Goal: Task Accomplishment & Management: Complete application form

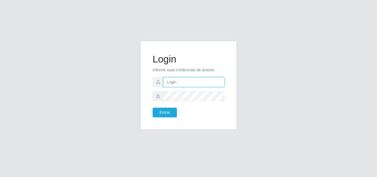
click at [196, 85] on input "text" at bounding box center [193, 82] width 61 height 10
type input "[EMAIL_ADDRESS][DOMAIN_NAME]"
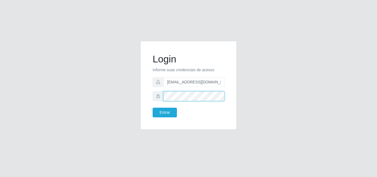
click at [153, 108] on button "Entrar" at bounding box center [165, 113] width 24 height 10
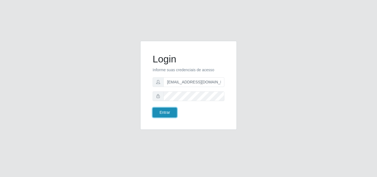
click at [165, 112] on button "Entrar" at bounding box center [165, 113] width 24 height 10
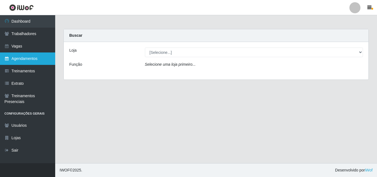
click at [26, 59] on link "Agendamentos" at bounding box center [27, 58] width 55 height 12
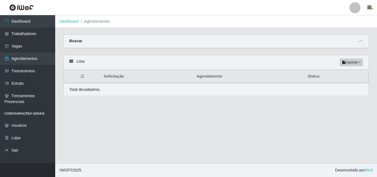
click at [158, 47] on div "Buscar" at bounding box center [216, 41] width 305 height 13
drag, startPoint x: 204, startPoint y: 47, endPoint x: 185, endPoint y: 47, distance: 19.3
click at [203, 47] on div "Buscar" at bounding box center [216, 41] width 305 height 13
click at [360, 41] on icon at bounding box center [361, 41] width 4 height 4
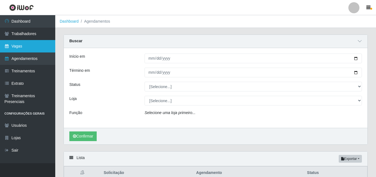
click at [25, 47] on link "Vagas" at bounding box center [27, 46] width 55 height 12
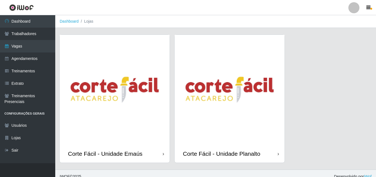
click at [140, 147] on div "Corte Fácil - Unidade Emaús" at bounding box center [115, 154] width 110 height 18
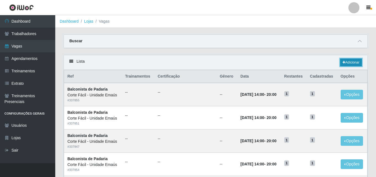
click at [342, 63] on icon at bounding box center [343, 62] width 3 height 3
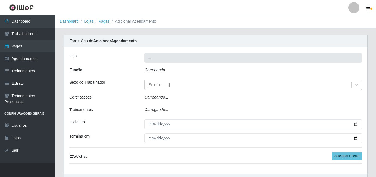
type input "Corte Fácil - Unidade Emaús"
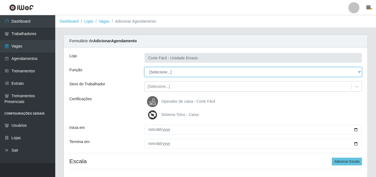
click at [155, 73] on select "[Selecione...] ASG ASG + ASG ++ Auxiliar de Cozinha Auxiliar de Cozinha + Auxil…" at bounding box center [252, 72] width 217 height 10
select select "123"
click at [144, 67] on select "[Selecione...] ASG ASG + ASG ++ Auxiliar de Cozinha Auxiliar de Cozinha + Auxil…" at bounding box center [252, 72] width 217 height 10
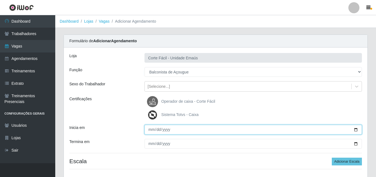
click at [150, 130] on input "Inicia em" at bounding box center [252, 130] width 217 height 10
type input "[DATE]"
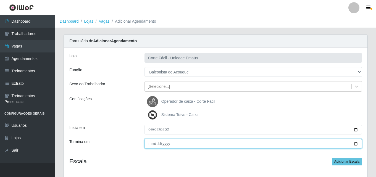
click at [153, 144] on input "Termina em" at bounding box center [252, 144] width 217 height 10
type input "[DATE]"
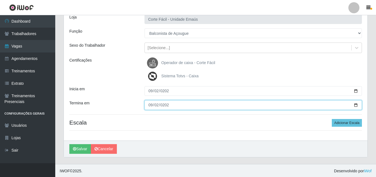
scroll to position [39, 0]
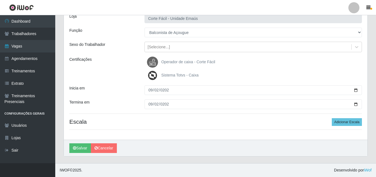
click at [131, 106] on div "Termina em" at bounding box center [102, 104] width 75 height 10
click at [354, 122] on button "Adicionar Escala" at bounding box center [347, 122] width 30 height 8
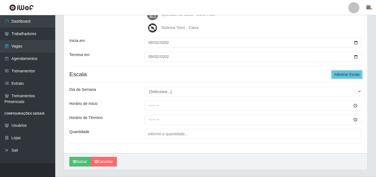
scroll to position [95, 0]
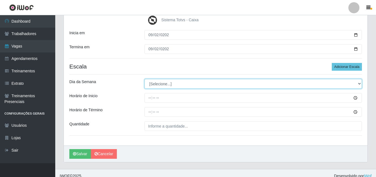
click at [158, 84] on select "[Selecione...] Segunda Terça Quarta Quinta Sexta Sábado Domingo" at bounding box center [252, 84] width 217 height 10
select select "2"
click at [144, 79] on select "[Selecione...] Segunda Terça Quarta Quinta Sexta Sábado Domingo" at bounding box center [252, 84] width 217 height 10
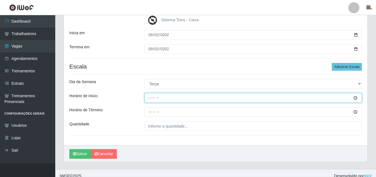
click at [150, 97] on input "Horário de Inicio" at bounding box center [252, 98] width 217 height 10
type input "07:00"
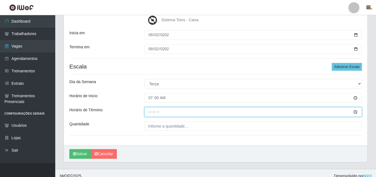
click at [150, 112] on input "Horário de Término" at bounding box center [252, 112] width 217 height 10
type input "13:00"
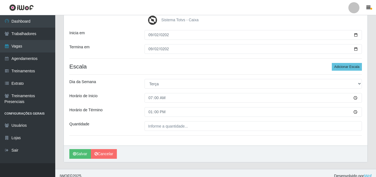
click at [150, 121] on div "Loja Corte Fácil - Unidade Emaús Função [Selecione...] ASG ASG + ASG ++ Auxilia…" at bounding box center [215, 49] width 303 height 193
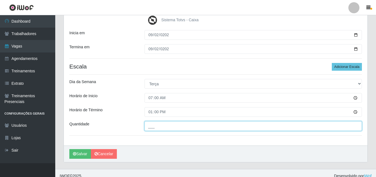
click at [151, 125] on input "___" at bounding box center [252, 126] width 217 height 10
type input "1__"
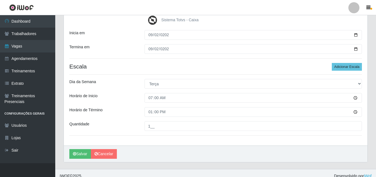
click at [121, 119] on div "Loja Corte Fácil - Unidade Emaús Função [Selecione...] ASG ASG + ASG ++ Auxilia…" at bounding box center [215, 49] width 303 height 193
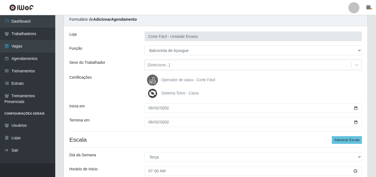
scroll to position [12, 0]
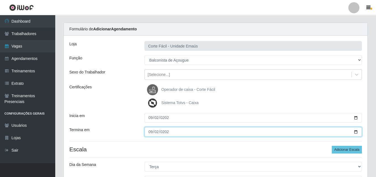
click at [152, 132] on input "[DATE]" at bounding box center [252, 132] width 217 height 10
type input "[DATE]"
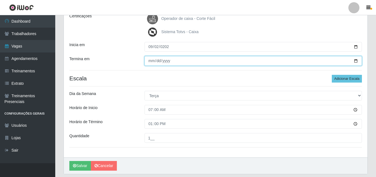
scroll to position [100, 0]
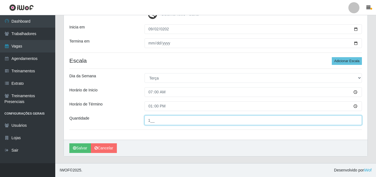
click at [153, 122] on input "1__" at bounding box center [252, 120] width 217 height 10
drag, startPoint x: 150, startPoint y: 121, endPoint x: 143, endPoint y: 122, distance: 6.7
click at [143, 122] on div "1__" at bounding box center [253, 120] width 226 height 10
type input "001"
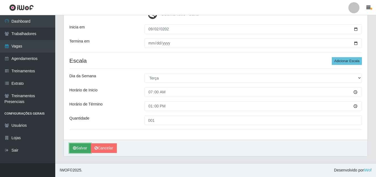
click at [77, 148] on button "Salvar" at bounding box center [80, 148] width 22 height 10
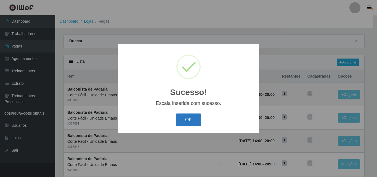
click at [197, 113] on div "OK Cancel" at bounding box center [188, 120] width 130 height 16
click at [191, 119] on button "OK" at bounding box center [189, 119] width 26 height 13
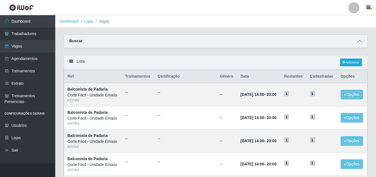
click at [357, 42] on span at bounding box center [359, 41] width 7 height 6
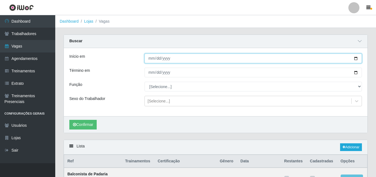
click at [150, 60] on input "Início em" at bounding box center [252, 59] width 217 height 10
click at [151, 60] on input "Início em" at bounding box center [252, 59] width 217 height 10
type input "[DATE]"
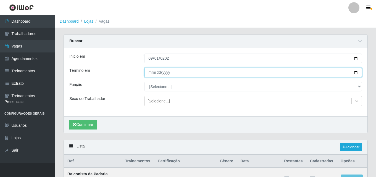
click at [150, 72] on input "Término em" at bounding box center [252, 73] width 217 height 10
type input "[DATE]"
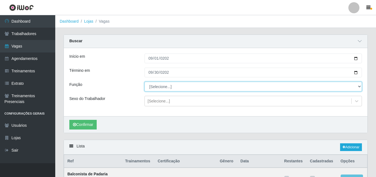
click at [171, 87] on select "[Selecione...] ASG ASG + ASG ++ Auxiliar de Cozinha Auxiliar de Cozinha + Auxil…" at bounding box center [252, 87] width 217 height 10
select select "123"
click at [144, 82] on select "[Selecione...] ASG ASG + ASG ++ Auxiliar de Cozinha Auxiliar de Cozinha + Auxil…" at bounding box center [252, 87] width 217 height 10
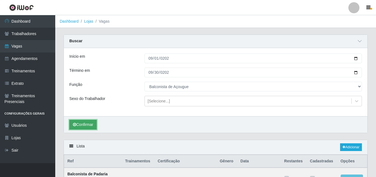
click at [87, 125] on button "Confirmar" at bounding box center [82, 125] width 27 height 10
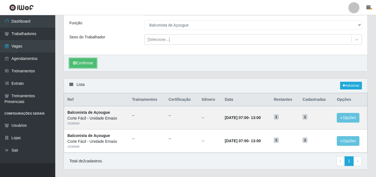
scroll to position [75, 0]
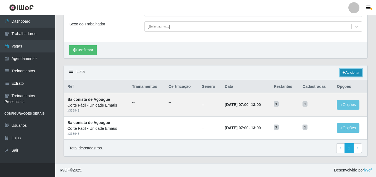
click at [356, 72] on link "Adicionar" at bounding box center [351, 73] width 22 height 8
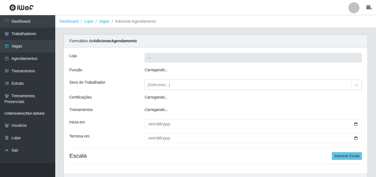
type input "Corte Fácil - Unidade Emaús"
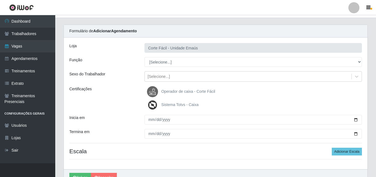
scroll to position [28, 0]
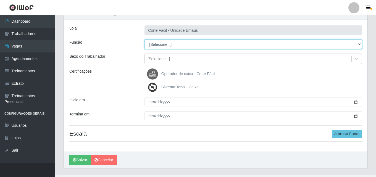
click at [169, 47] on select "[Selecione...] ASG ASG + ASG ++ Auxiliar de Cozinha Auxiliar de Cozinha + Auxil…" at bounding box center [252, 44] width 217 height 10
select select "123"
click at [144, 39] on select "[Selecione...] ASG ASG + ASG ++ Auxiliar de Cozinha Auxiliar de Cozinha + Auxil…" at bounding box center [252, 44] width 217 height 10
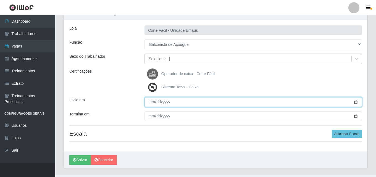
click at [152, 102] on input "Inicia em" at bounding box center [252, 102] width 217 height 10
type input "[DATE]"
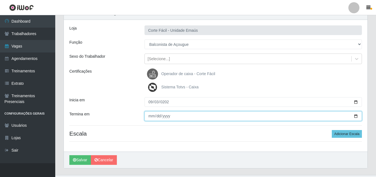
click at [149, 115] on input "Termina em" at bounding box center [252, 116] width 217 height 10
type input "[DATE]"
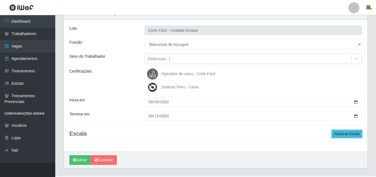
click at [349, 134] on button "Adicionar Escala" at bounding box center [347, 134] width 30 height 8
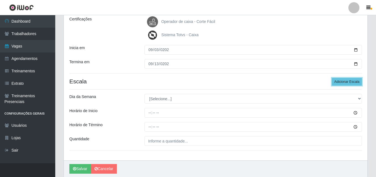
scroll to position [83, 0]
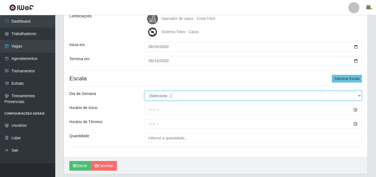
click at [159, 96] on select "[Selecione...] Segunda Terça Quarta Quinta Sexta Sábado Domingo" at bounding box center [252, 96] width 217 height 10
select select "3"
click at [144, 91] on select "[Selecione...] Segunda Terça Quarta Quinta Sexta Sábado Domingo" at bounding box center [252, 96] width 217 height 10
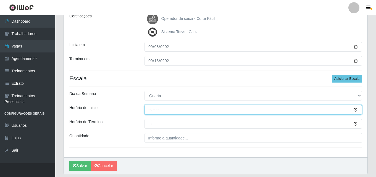
click at [150, 110] on input "Horário de Inicio" at bounding box center [252, 110] width 217 height 10
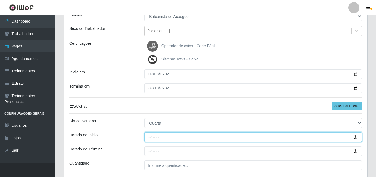
scroll to position [55, 0]
type input "08:00"
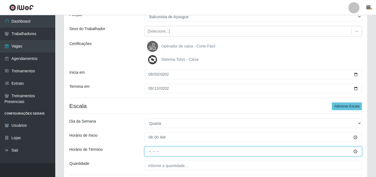
click at [152, 149] on input "Horário de Término" at bounding box center [252, 152] width 217 height 10
type input "14:00"
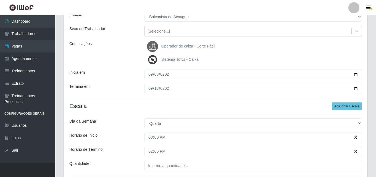
click at [149, 171] on div "Loja Corte Fácil - Unidade Emaús Função [Selecione...] ASG ASG + ASG ++ Auxilia…" at bounding box center [215, 88] width 303 height 193
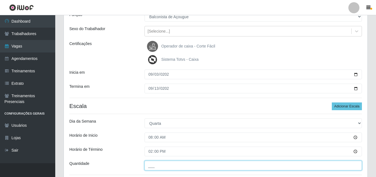
click at [153, 166] on input "___" at bounding box center [252, 166] width 217 height 10
type input "001"
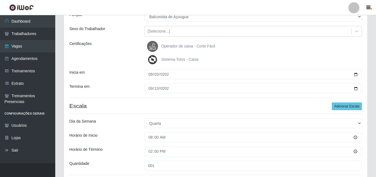
click at [130, 149] on div "Horário de Término" at bounding box center [102, 152] width 75 height 10
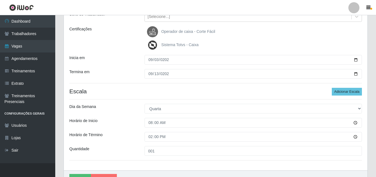
scroll to position [83, 0]
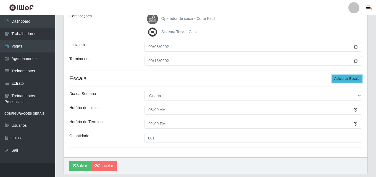
click at [341, 78] on button "Adicionar Escala" at bounding box center [347, 79] width 30 height 8
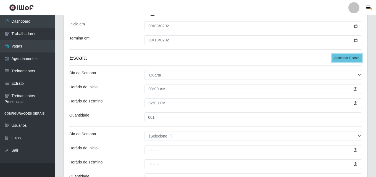
scroll to position [138, 0]
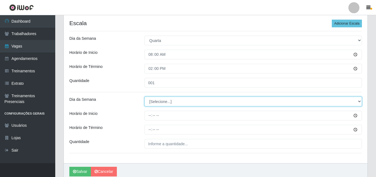
click at [173, 101] on select "[Selecione...] Segunda Terça Quarta Quinta Sexta Sábado Domingo" at bounding box center [252, 102] width 217 height 10
select select "4"
click at [144, 97] on select "[Selecione...] Segunda Terça Quarta Quinta Sexta Sábado Domingo" at bounding box center [252, 102] width 217 height 10
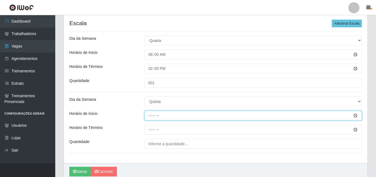
drag, startPoint x: 150, startPoint y: 116, endPoint x: 146, endPoint y: 117, distance: 4.5
click at [146, 117] on input "Horário de Inicio" at bounding box center [252, 116] width 217 height 10
type input "08:00"
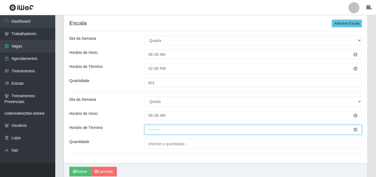
click at [149, 131] on input "Horário de Término" at bounding box center [252, 130] width 217 height 10
type input "14:00"
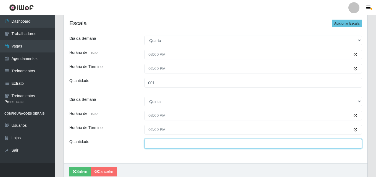
click at [151, 146] on input "___" at bounding box center [252, 144] width 217 height 10
type input "001"
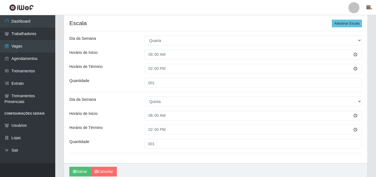
click at [127, 129] on div "Horário de Término" at bounding box center [102, 130] width 75 height 10
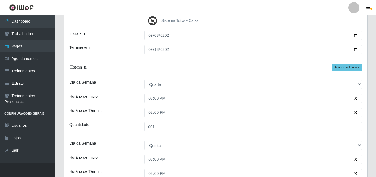
scroll to position [79, 0]
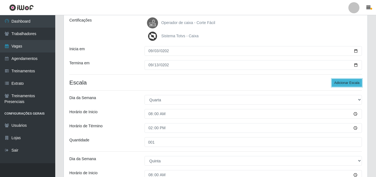
click at [343, 83] on button "Adicionar Escala" at bounding box center [347, 83] width 30 height 8
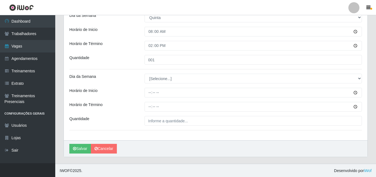
scroll to position [222, 0]
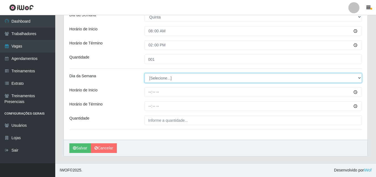
click at [157, 79] on select "[Selecione...] Segunda Terça Quarta Quinta Sexta Sábado Domingo" at bounding box center [252, 78] width 217 height 10
select select "5"
click at [144, 73] on select "[Selecione...] Segunda Terça Quarta Quinta Sexta Sábado Domingo" at bounding box center [252, 78] width 217 height 10
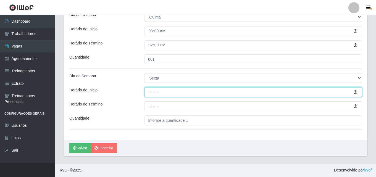
drag, startPoint x: 153, startPoint y: 92, endPoint x: 145, endPoint y: 91, distance: 8.6
click at [145, 91] on input "Horário de Inicio" at bounding box center [252, 92] width 217 height 10
click at [152, 92] on input "Horário de Inicio" at bounding box center [252, 92] width 217 height 10
click at [148, 95] on input "Horário de Inicio" at bounding box center [252, 92] width 217 height 10
click at [150, 92] on input "Horário de Inicio" at bounding box center [252, 92] width 217 height 10
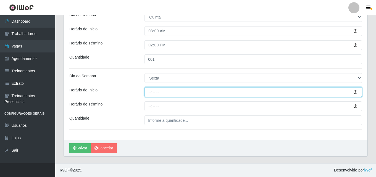
scroll to position [195, 0]
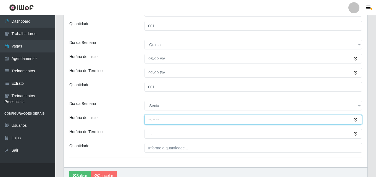
type input "08:00"
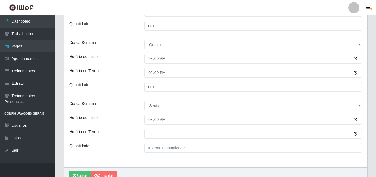
click at [149, 127] on div "Loja Corte Fácil - Unidade Emaús Função [Selecione...] ASG ASG + ASG ++ Auxilia…" at bounding box center [215, 10] width 303 height 315
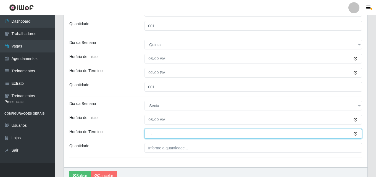
click at [152, 134] on input "Horário de Término" at bounding box center [252, 134] width 217 height 10
type input "14:00"
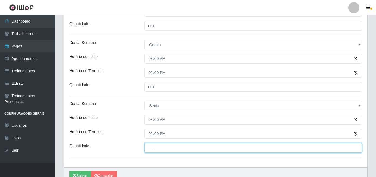
click at [153, 145] on input "___" at bounding box center [252, 148] width 217 height 10
type input "001"
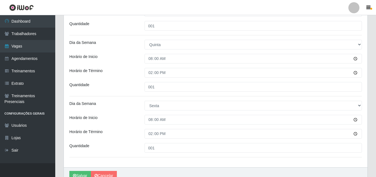
click at [130, 128] on div "Loja Corte Fácil - Unidade Emaús Função [Selecione...] ASG ASG + ASG ++ Auxilia…" at bounding box center [215, 10] width 303 height 315
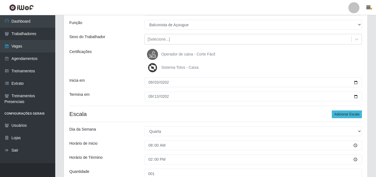
scroll to position [57, 0]
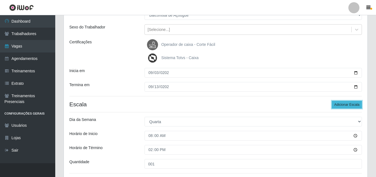
click at [345, 104] on button "Adicionar Escala" at bounding box center [347, 105] width 30 height 8
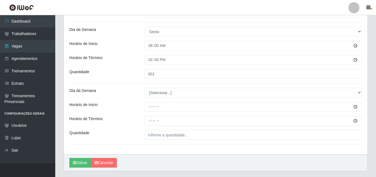
scroll to position [256, 0]
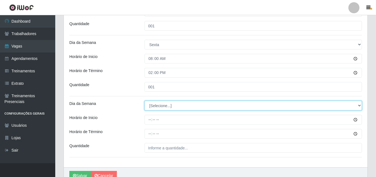
click at [171, 102] on select "[Selecione...] Segunda Terça Quarta Quinta Sexta Sábado Domingo" at bounding box center [252, 106] width 217 height 10
select select "6"
click at [144, 101] on select "[Selecione...] Segunda Terça Quarta Quinta Sexta Sábado Domingo" at bounding box center [252, 106] width 217 height 10
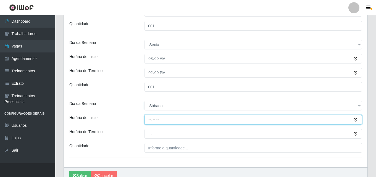
click at [149, 121] on input "Horário de Inicio" at bounding box center [252, 120] width 217 height 10
type input "08:00"
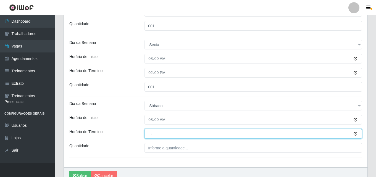
click at [147, 137] on input "Horário de Término" at bounding box center [252, 134] width 217 height 10
type input "14:00"
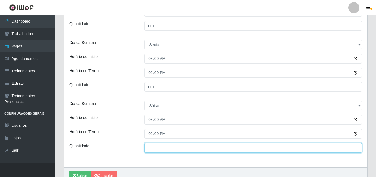
click at [156, 151] on input "___" at bounding box center [252, 148] width 217 height 10
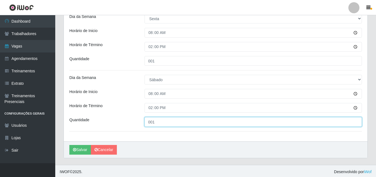
scroll to position [284, 0]
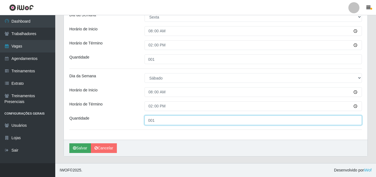
type input "001"
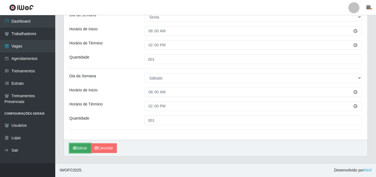
click at [74, 146] on icon "submit" at bounding box center [74, 148] width 3 height 4
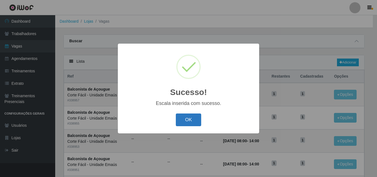
click at [185, 119] on button "OK" at bounding box center [189, 119] width 26 height 13
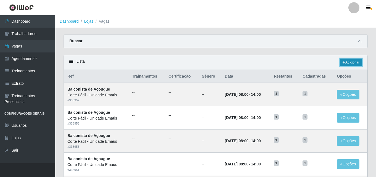
click at [352, 61] on link "Adicionar" at bounding box center [351, 63] width 22 height 8
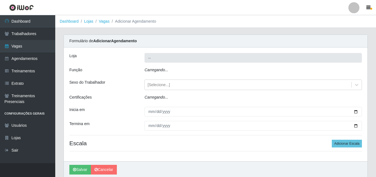
type input "Corte Fácil - Unidade Emaús"
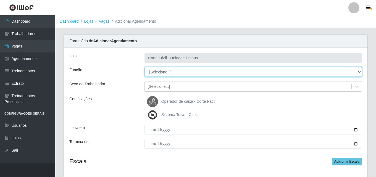
click at [163, 72] on select "[Selecione...] ASG ASG + ASG ++ Auxiliar de Cozinha Auxiliar de Cozinha + Auxil…" at bounding box center [252, 72] width 217 height 10
select select "124"
click at [144, 67] on select "[Selecione...] ASG ASG + ASG ++ Auxiliar de Cozinha Auxiliar de Cozinha + Auxil…" at bounding box center [252, 72] width 217 height 10
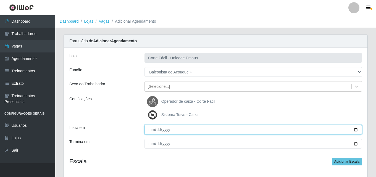
click at [150, 129] on input "Inicia em" at bounding box center [252, 130] width 217 height 10
type input "[DATE]"
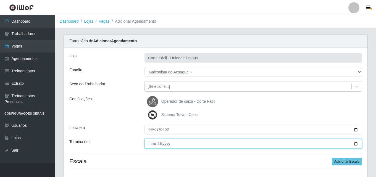
click at [155, 142] on input "Termina em" at bounding box center [252, 144] width 217 height 10
click at [150, 144] on input "Termina em" at bounding box center [252, 144] width 217 height 10
type input "[DATE]"
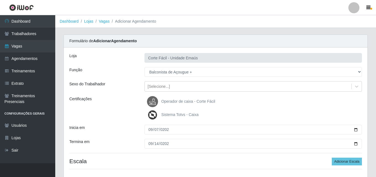
click at [129, 132] on div "Inicia em" at bounding box center [102, 130] width 75 height 10
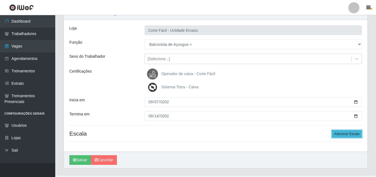
click at [345, 132] on button "Adicionar Escala" at bounding box center [347, 134] width 30 height 8
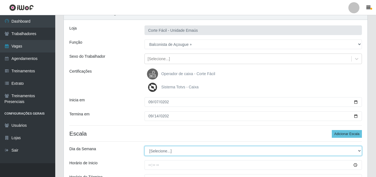
click at [160, 150] on select "[Selecione...] Segunda Terça Quarta Quinta Sexta Sábado Domingo" at bounding box center [252, 151] width 217 height 10
select select "0"
click at [144, 146] on select "[Selecione...] Segunda Terça Quarta Quinta Sexta Sábado Domingo" at bounding box center [252, 151] width 217 height 10
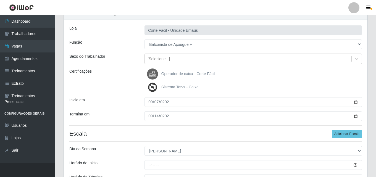
click at [137, 153] on div "Dia da Semana" at bounding box center [102, 151] width 75 height 10
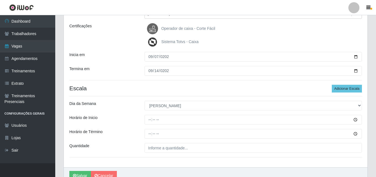
scroll to position [83, 0]
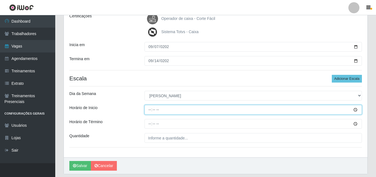
click at [150, 108] on input "Horário de Inicio" at bounding box center [252, 110] width 217 height 10
type input "08:00"
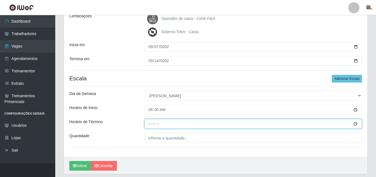
click at [150, 123] on input "Horário de Término" at bounding box center [252, 124] width 217 height 10
type input "14:00"
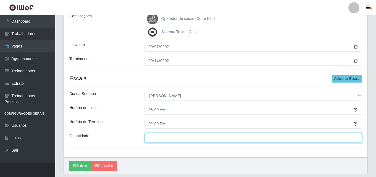
click at [156, 139] on input "___" at bounding box center [252, 138] width 217 height 10
type input "001"
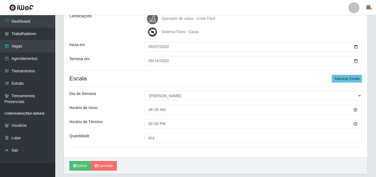
click at [143, 83] on div "Loja Corte Fácil - Unidade Emaús Função [Selecione...] ASG ASG + ASG ++ Auxilia…" at bounding box center [215, 61] width 303 height 193
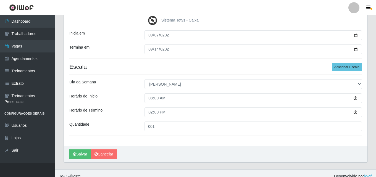
scroll to position [100, 0]
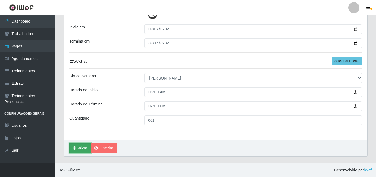
click at [72, 147] on button "Salvar" at bounding box center [80, 148] width 22 height 10
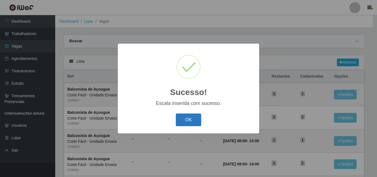
click at [184, 121] on button "OK" at bounding box center [189, 119] width 26 height 13
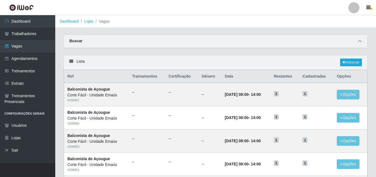
click at [362, 40] on span at bounding box center [359, 41] width 7 height 6
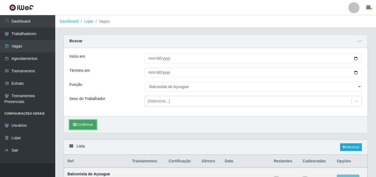
click at [87, 124] on button "Confirmar" at bounding box center [82, 125] width 27 height 10
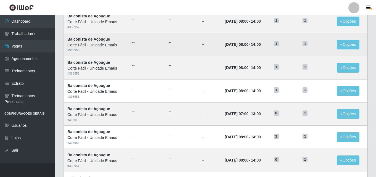
scroll to position [260, 0]
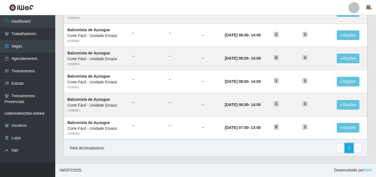
click at [353, 148] on link "1" at bounding box center [348, 148] width 9 height 10
click at [356, 147] on link "› Next" at bounding box center [357, 148] width 9 height 10
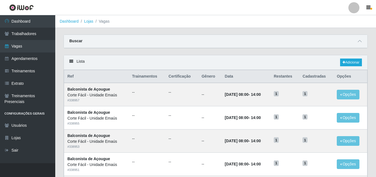
click at [179, 40] on div "Buscar" at bounding box center [215, 41] width 303 height 13
click at [359, 42] on icon at bounding box center [359, 41] width 4 height 4
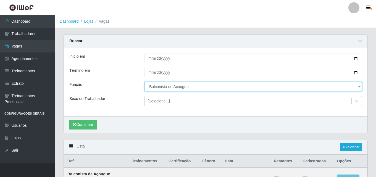
click at [175, 90] on select "[Selecione...] ASG ASG + ASG ++ Auxiliar de Cozinha Auxiliar de Cozinha + Auxil…" at bounding box center [252, 87] width 217 height 10
select select "124"
click at [144, 82] on select "[Selecione...] ASG ASG + ASG ++ Auxiliar de Cozinha Auxiliar de Cozinha + Auxil…" at bounding box center [252, 87] width 217 height 10
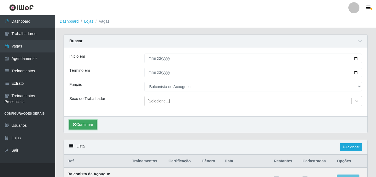
click at [93, 124] on button "Confirmar" at bounding box center [82, 125] width 27 height 10
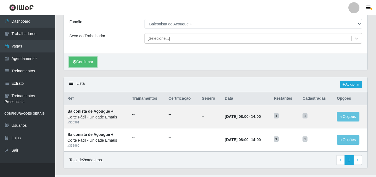
scroll to position [75, 0]
